Goal: Information Seeking & Learning: Learn about a topic

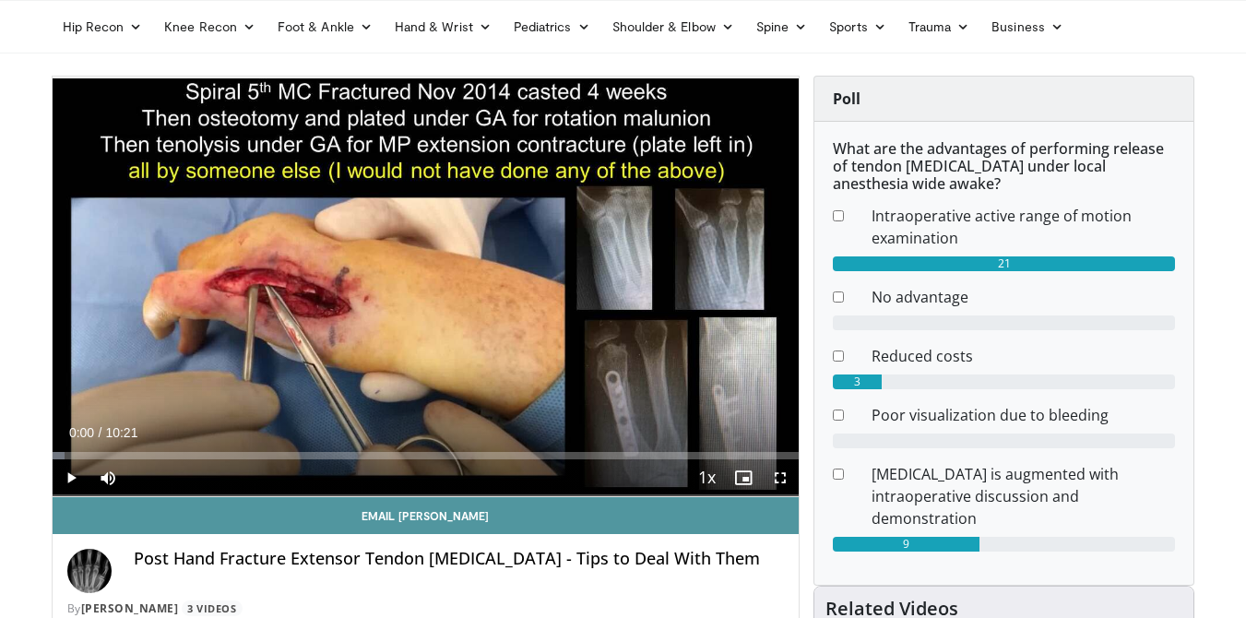
scroll to position [112, 0]
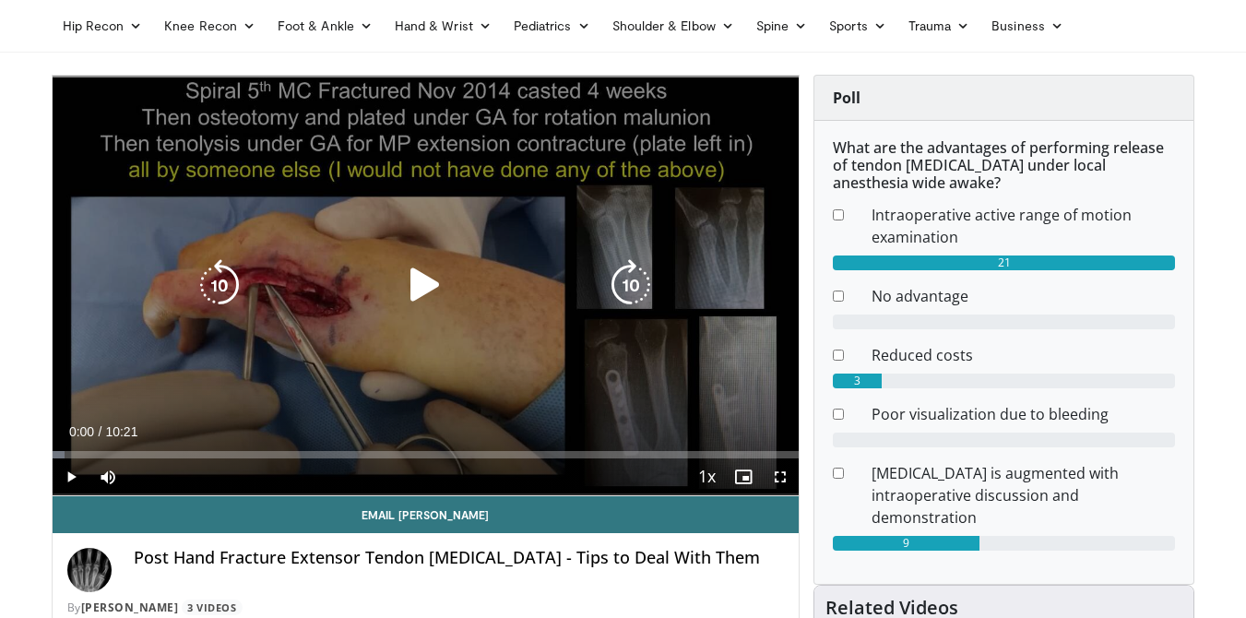
click at [424, 288] on icon "Video Player" at bounding box center [425, 285] width 52 height 52
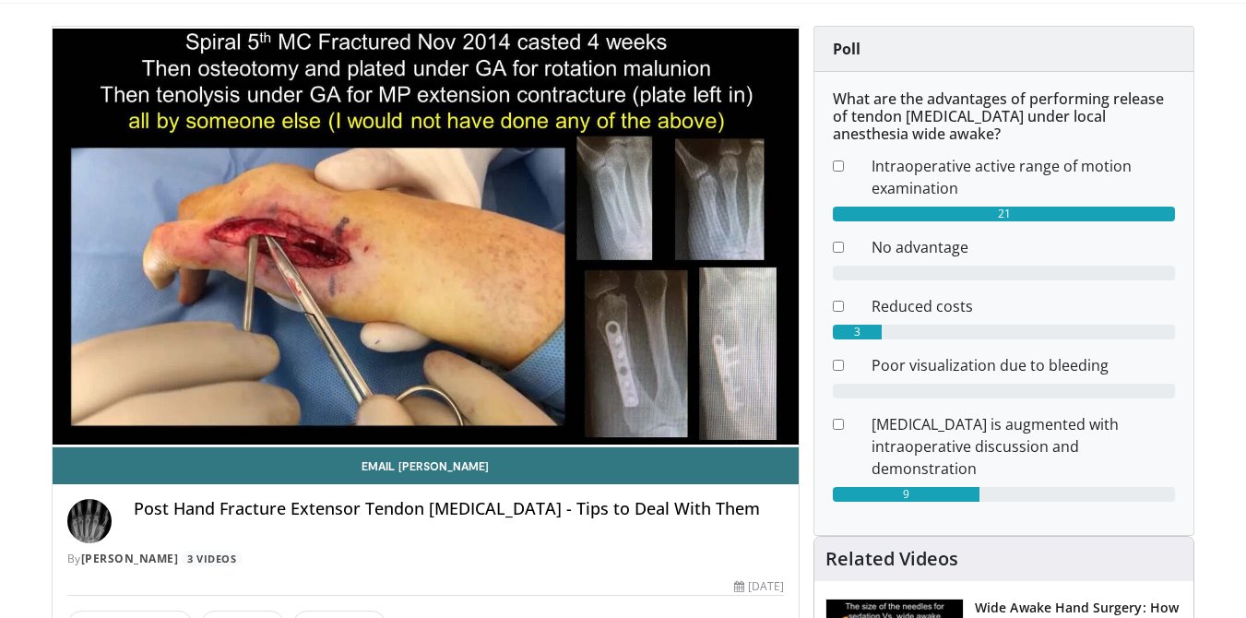
scroll to position [166, 0]
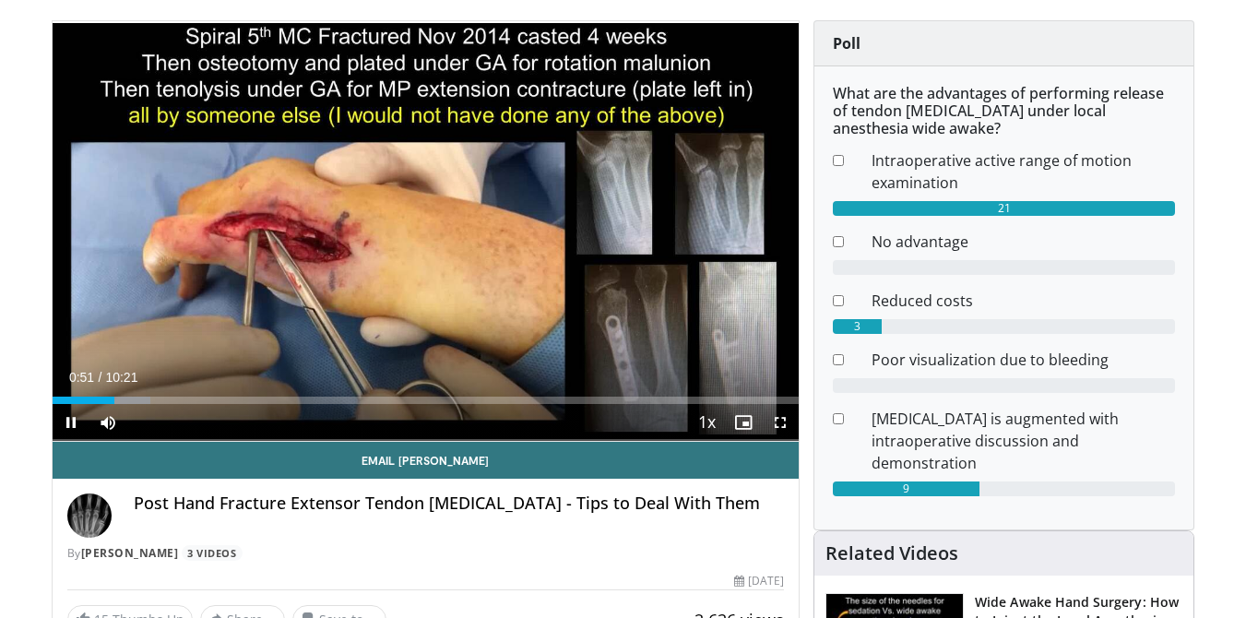
click at [77, 419] on span "Video Player" at bounding box center [71, 422] width 37 height 37
click at [65, 423] on span "Video Player" at bounding box center [71, 422] width 37 height 37
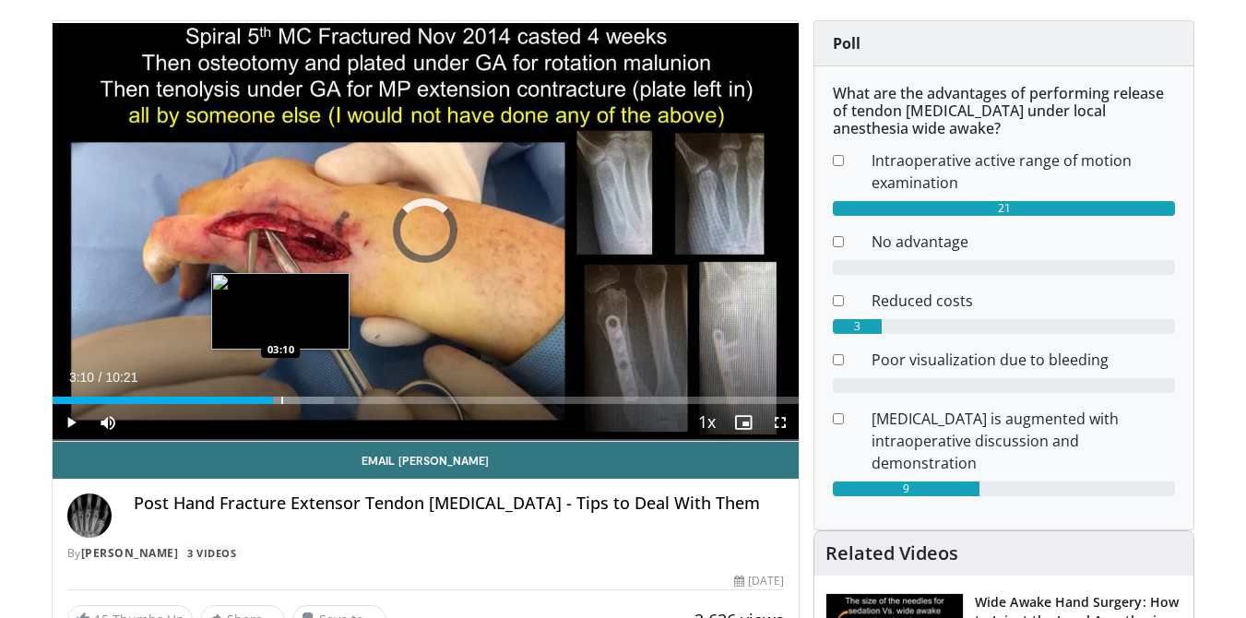
click at [281, 400] on div "Progress Bar" at bounding box center [282, 400] width 2 height 7
click at [292, 399] on div "Progress Bar" at bounding box center [293, 400] width 2 height 7
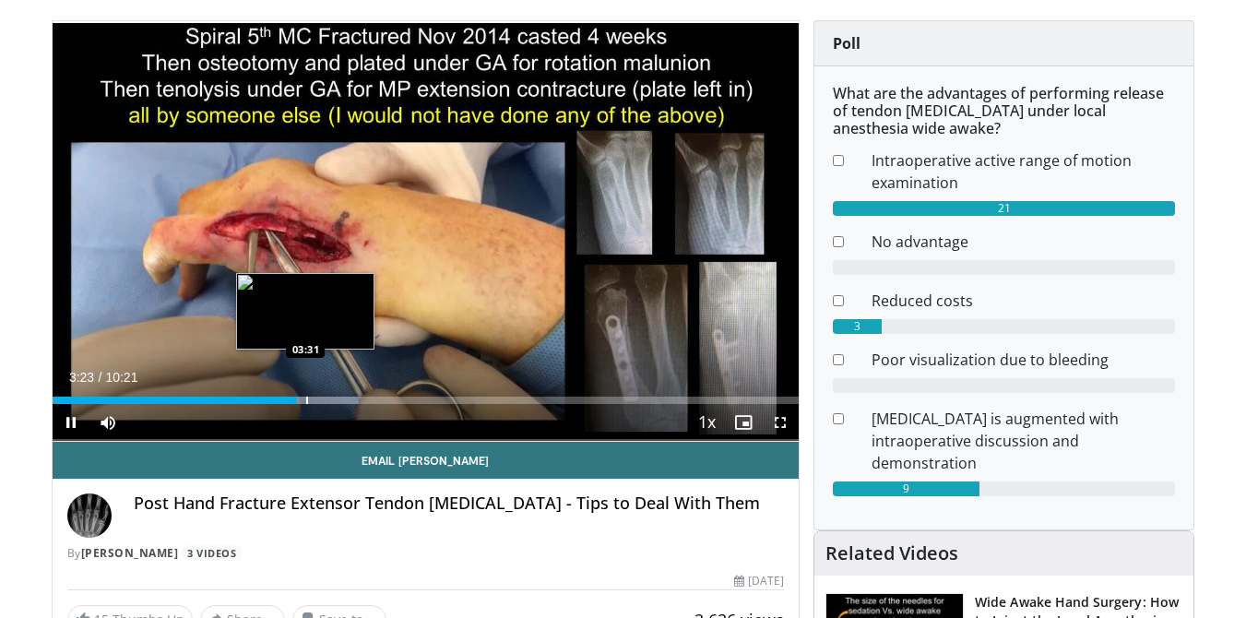
click at [306, 402] on div "Progress Bar" at bounding box center [307, 400] width 2 height 7
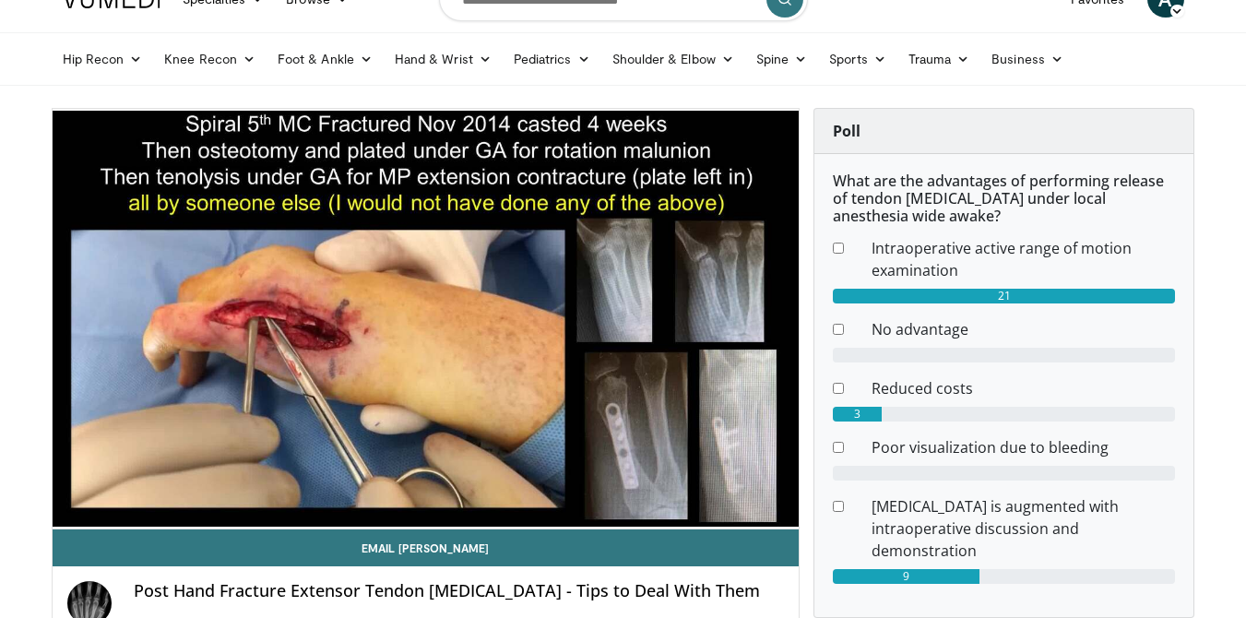
scroll to position [88, 0]
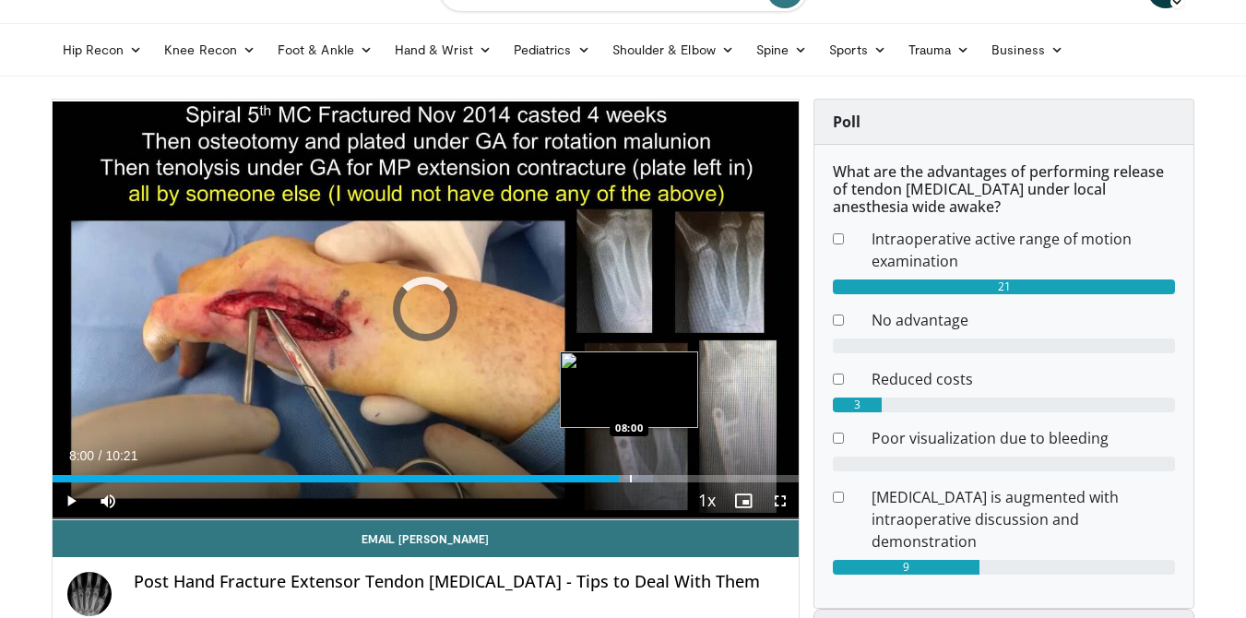
click at [630, 478] on div "Progress Bar" at bounding box center [631, 478] width 2 height 7
click at [650, 480] on div "Progress Bar" at bounding box center [651, 478] width 2 height 7
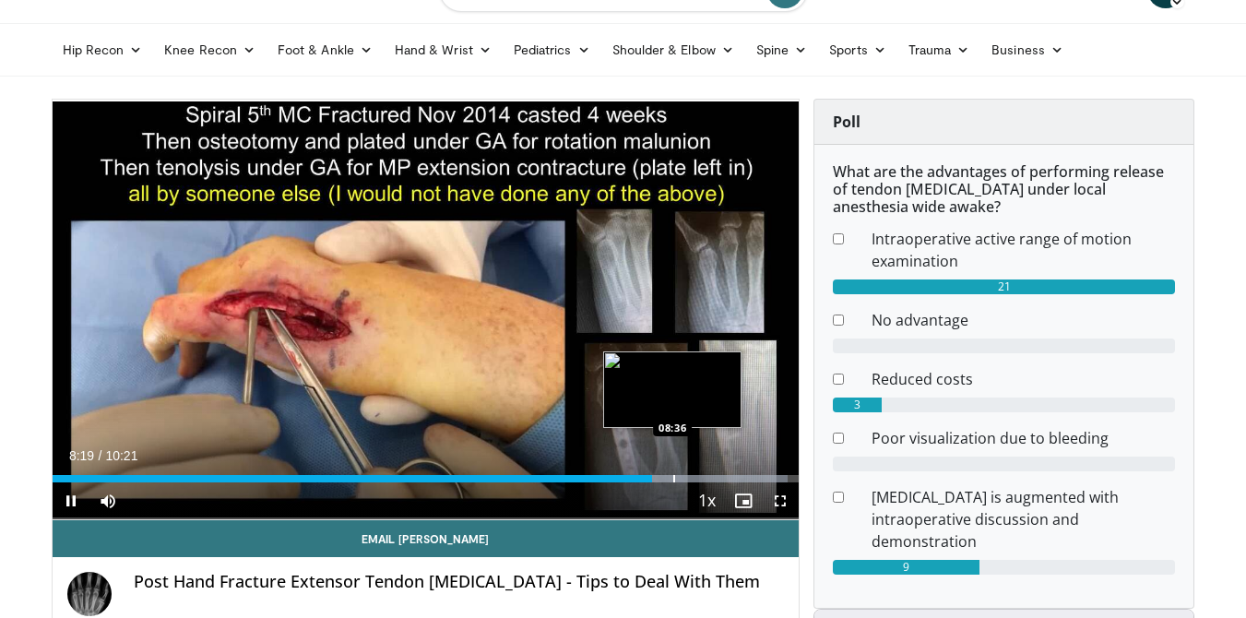
click at [673, 475] on div "Progress Bar" at bounding box center [674, 478] width 2 height 7
click at [694, 476] on div "Progress Bar" at bounding box center [695, 478] width 2 height 7
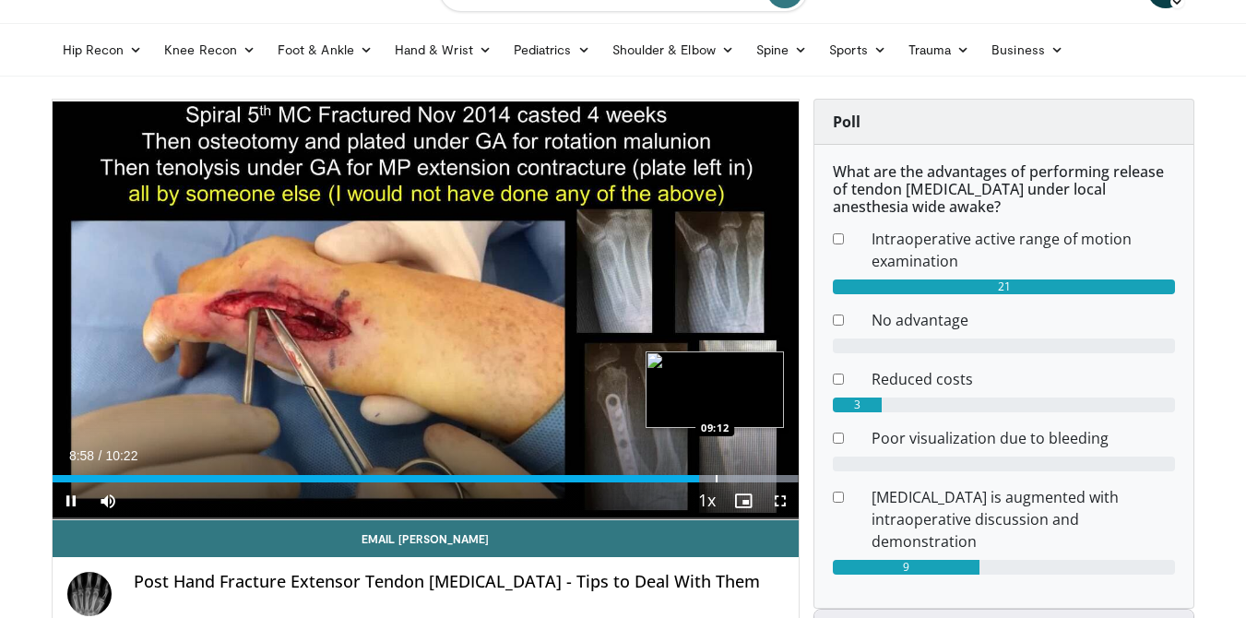
click at [716, 475] on div "Progress Bar" at bounding box center [717, 478] width 2 height 7
click at [737, 475] on div "Progress Bar" at bounding box center [738, 478] width 2 height 7
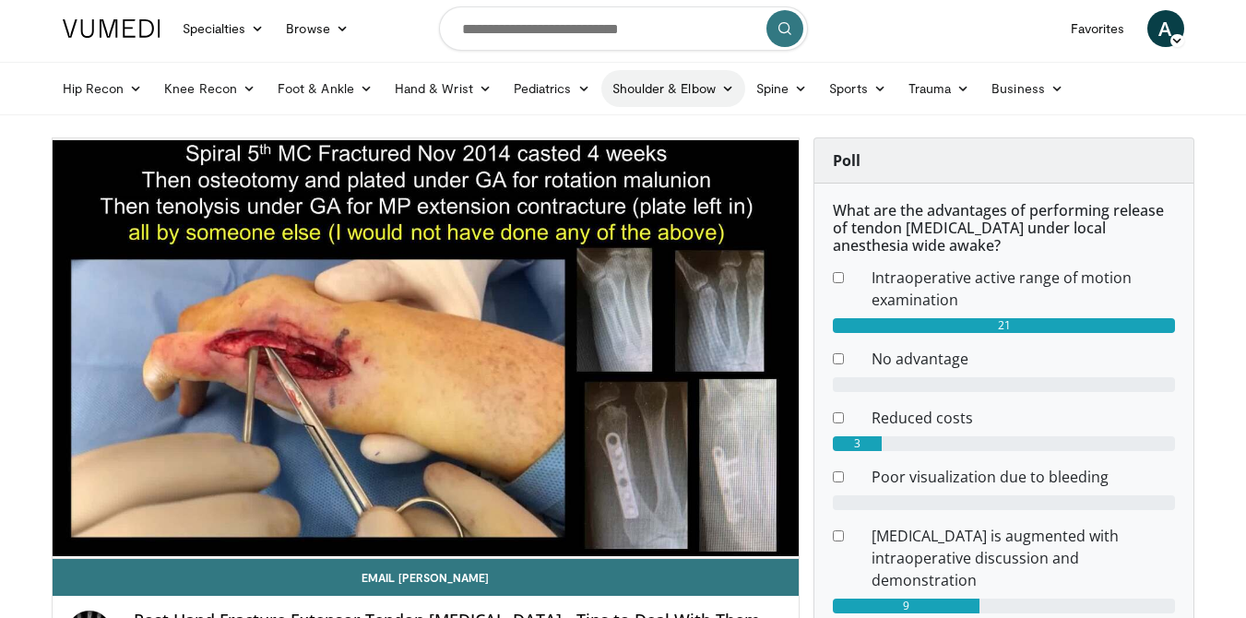
scroll to position [44, 0]
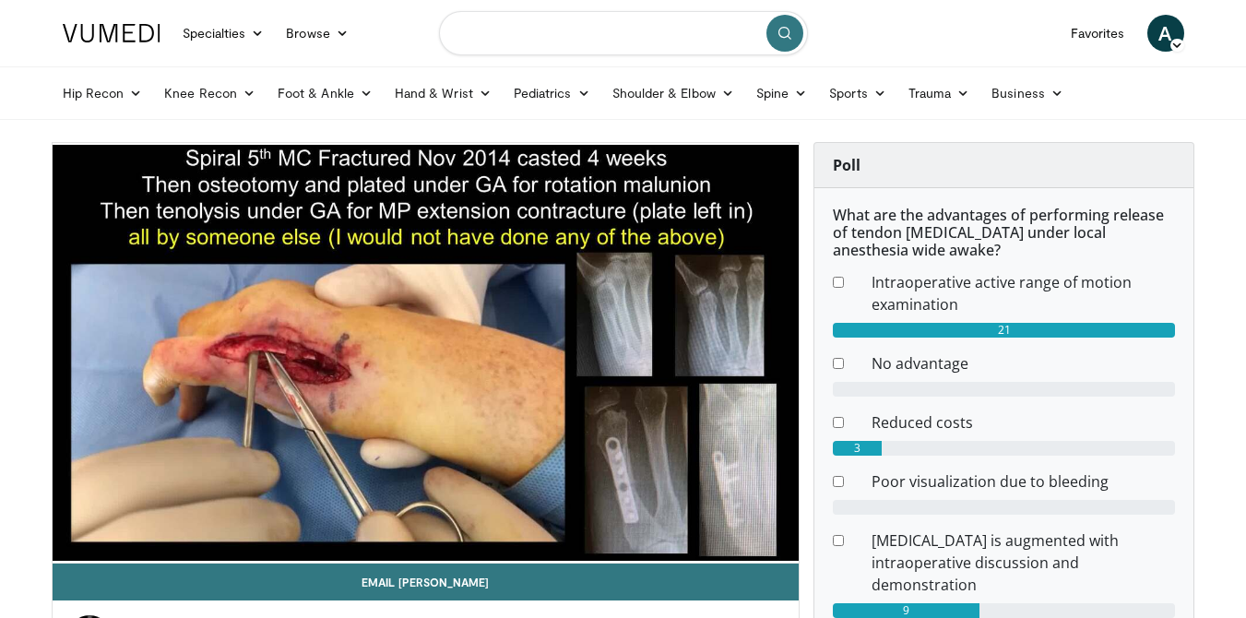
click at [603, 40] on input "Search topics, interventions" at bounding box center [623, 33] width 369 height 44
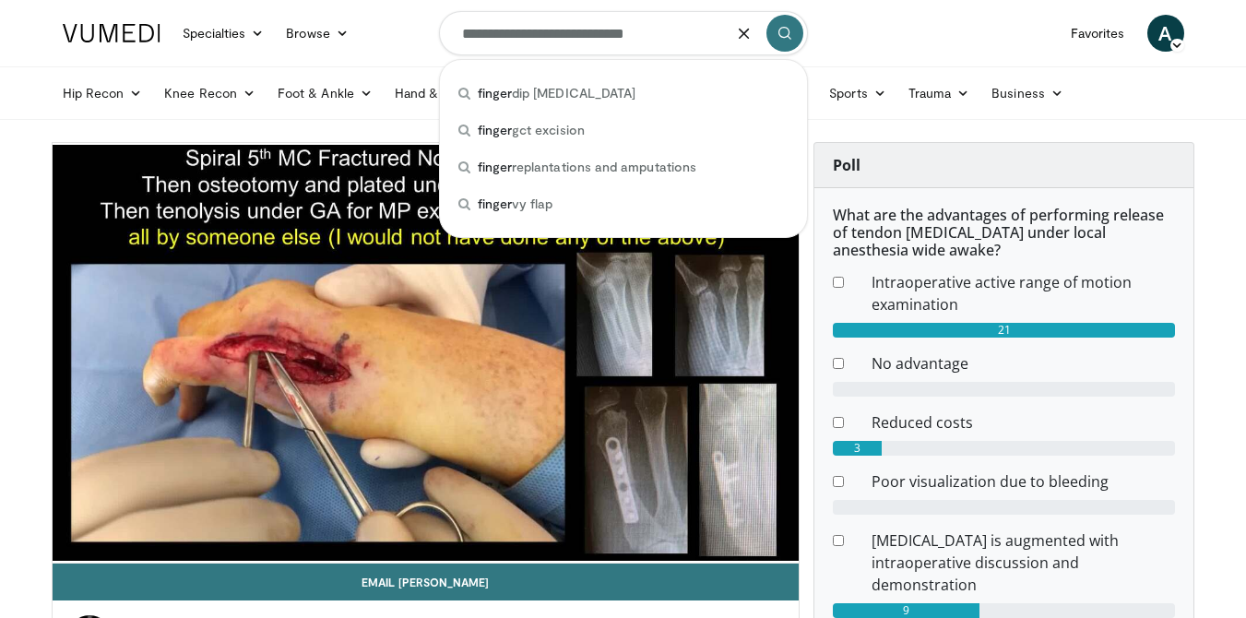
type input "**********"
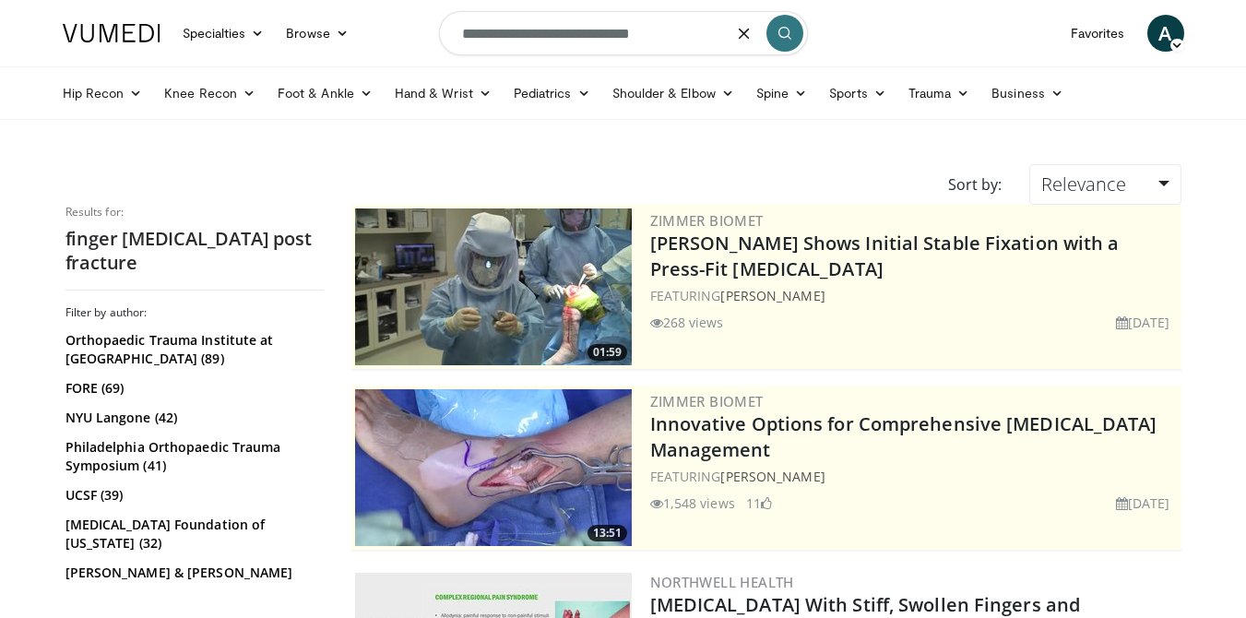
drag, startPoint x: 669, startPoint y: 31, endPoint x: 504, endPoint y: 38, distance: 164.3
click at [504, 38] on input "**********" at bounding box center [623, 33] width 369 height 44
type input "**********"
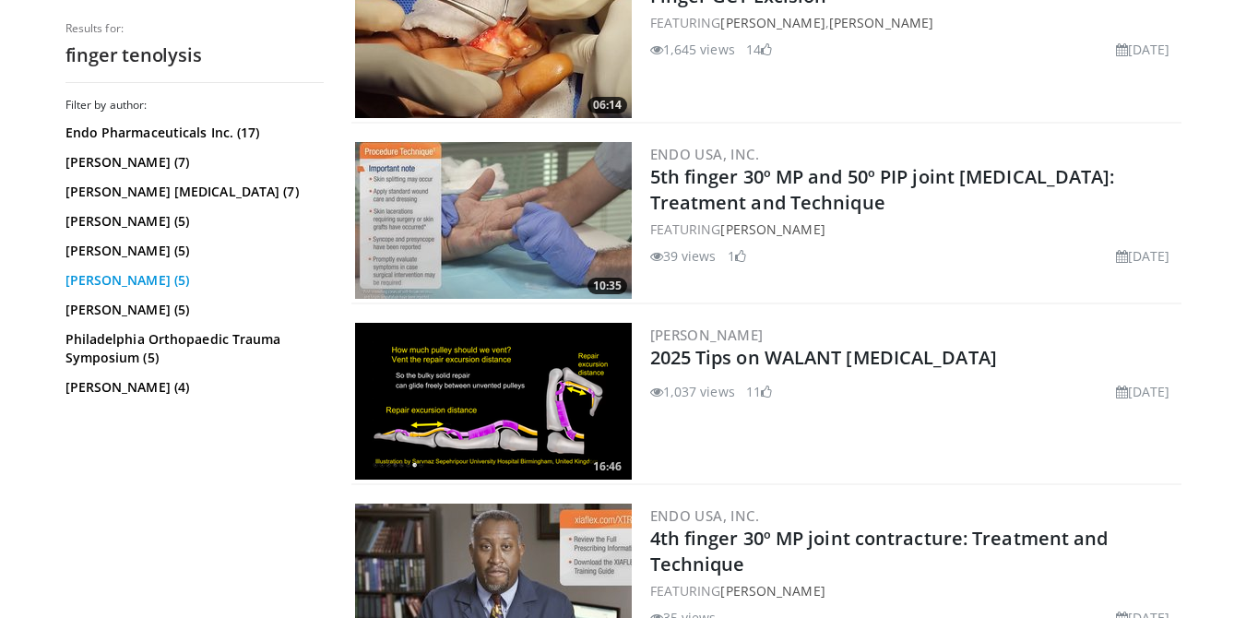
scroll to position [1510, 0]
